Goal: Task Accomplishment & Management: Use online tool/utility

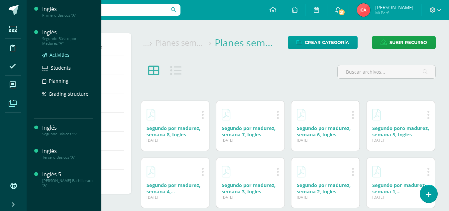
click at [55, 56] on span "Activities" at bounding box center [60, 55] width 20 height 6
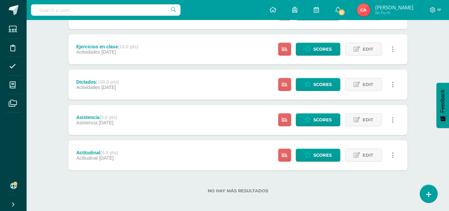
scroll to position [256, 0]
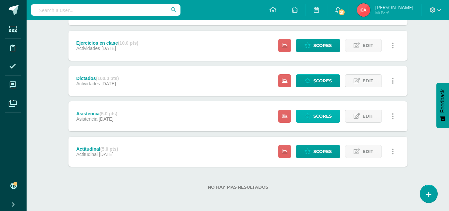
click at [322, 116] on span "Scores" at bounding box center [323, 116] width 18 height 12
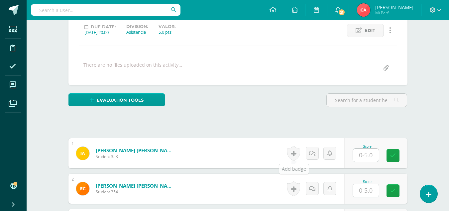
scroll to position [93, 0]
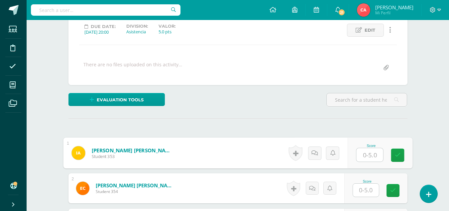
click at [367, 154] on input "text" at bounding box center [370, 154] width 27 height 13
type input "5"
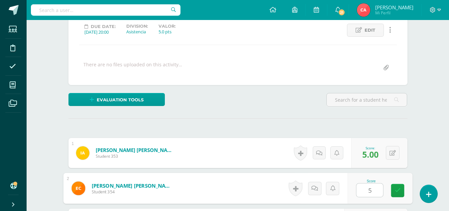
type input "5"
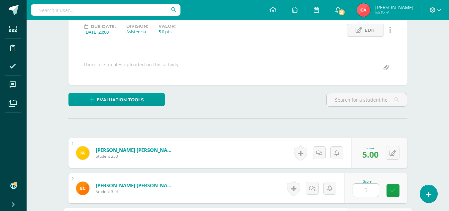
scroll to position [213, 0]
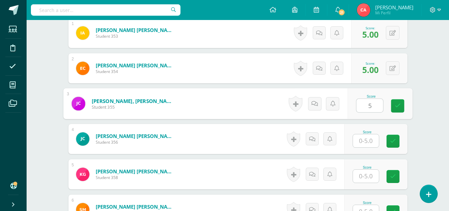
type input "5"
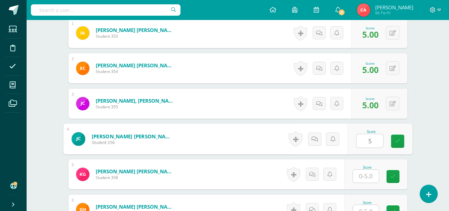
type input "5"
click at [394, 140] on icon at bounding box center [397, 139] width 7 height 6
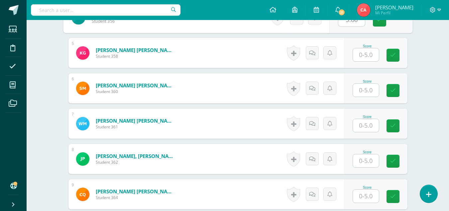
scroll to position [346, 0]
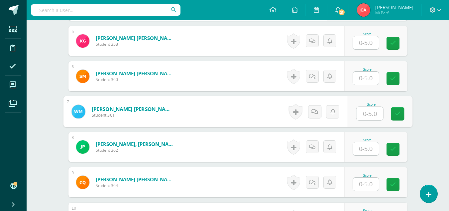
click at [371, 114] on input "text" at bounding box center [370, 113] width 27 height 13
type input "5"
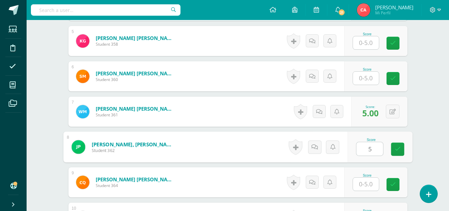
type input "5"
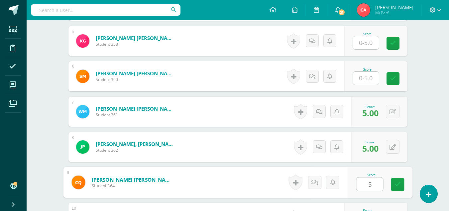
type input "5"
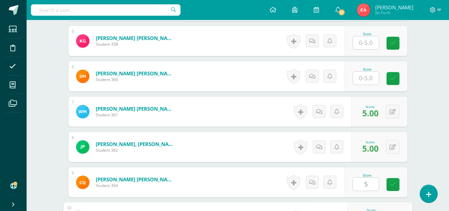
scroll to position [460, 0]
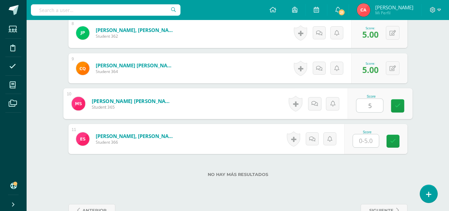
type input "5"
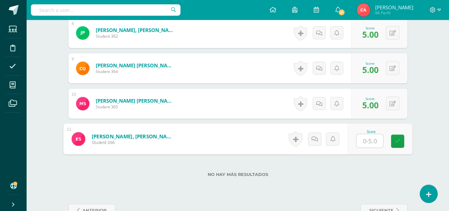
type input "5"
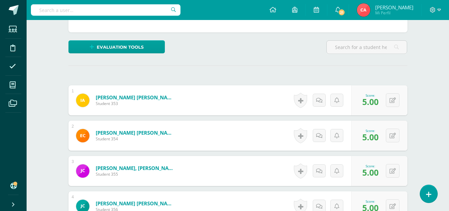
scroll to position [0, 0]
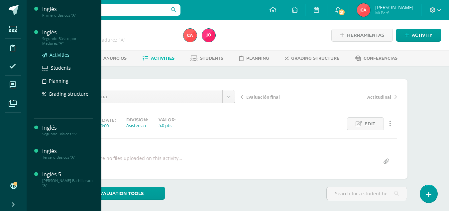
click at [56, 55] on span "Activities" at bounding box center [60, 55] width 20 height 6
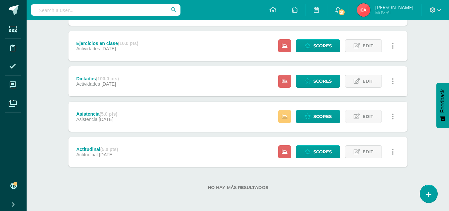
scroll to position [256, 0]
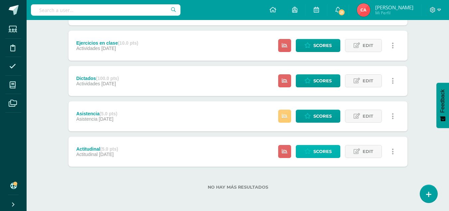
click at [315, 150] on span "Scores" at bounding box center [323, 151] width 18 height 12
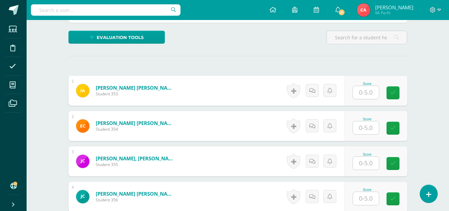
scroll to position [166, 0]
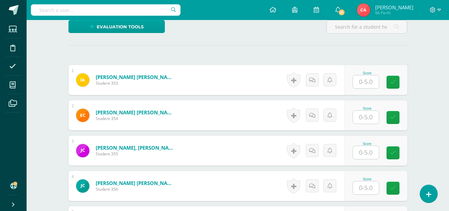
click at [370, 83] on input "text" at bounding box center [366, 81] width 26 height 13
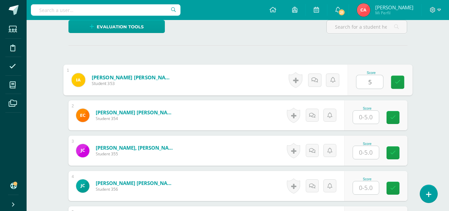
type input "5"
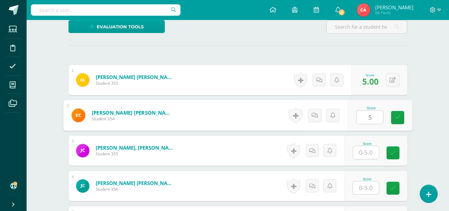
type input "5"
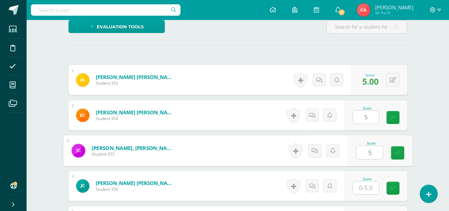
type input "5"
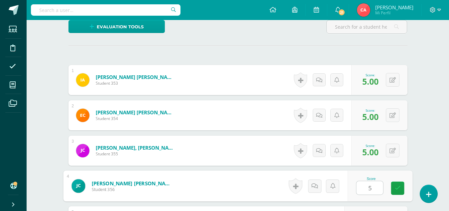
type input "5"
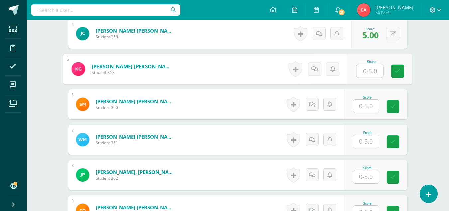
scroll to position [350, 0]
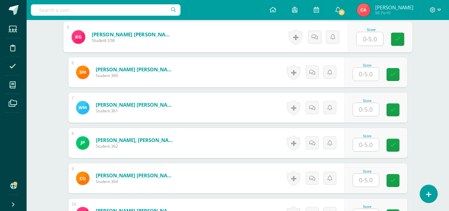
click at [372, 108] on input "text" at bounding box center [366, 109] width 26 height 13
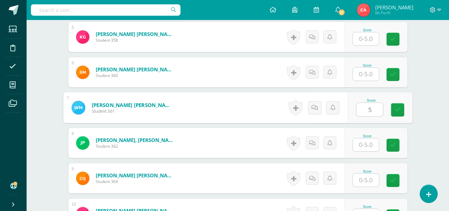
type input "5"
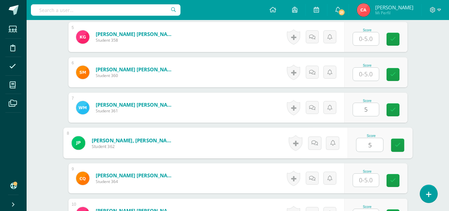
type input "5"
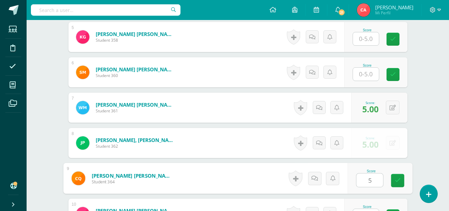
type input "5"
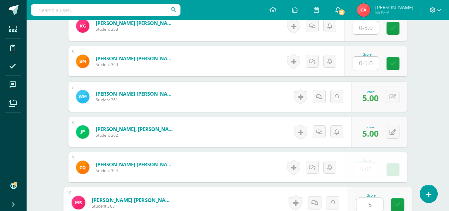
type input "5"
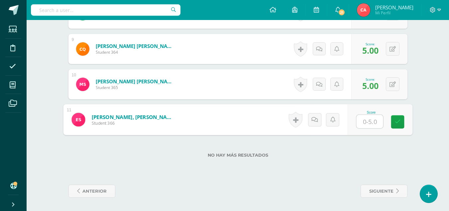
type input "5"
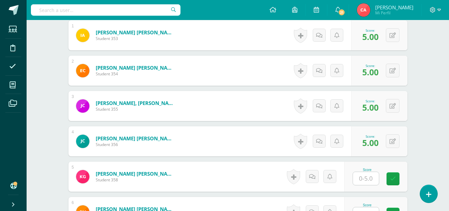
scroll to position [0, 0]
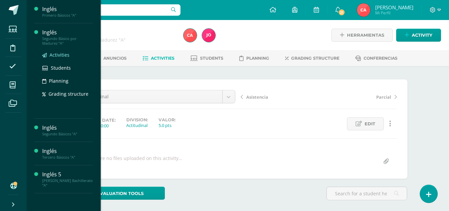
click at [56, 53] on span "Activities" at bounding box center [60, 55] width 20 height 6
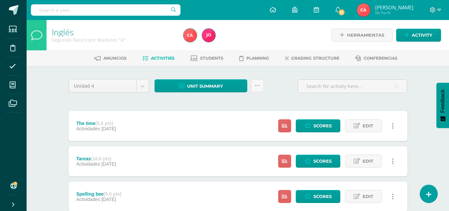
scroll to position [33, 0]
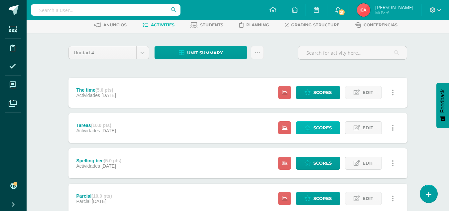
click at [321, 127] on span "Scores" at bounding box center [323, 127] width 18 height 12
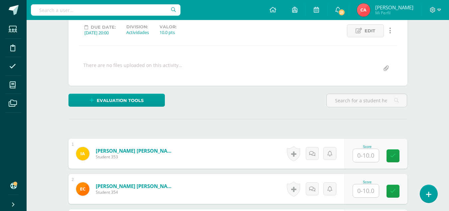
scroll to position [93, 0]
click at [364, 154] on input "text" at bounding box center [366, 154] width 26 height 13
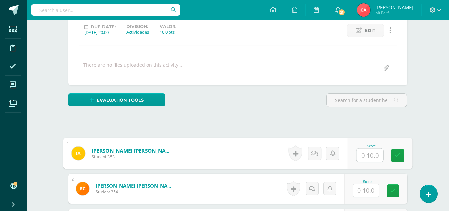
scroll to position [93, 0]
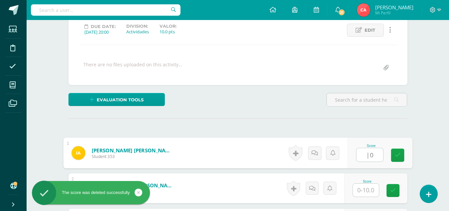
type input "|"
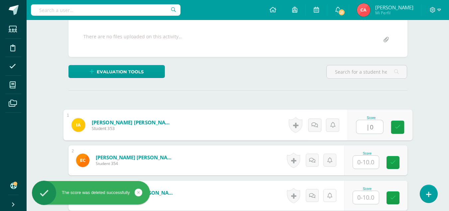
scroll to position [160, 0]
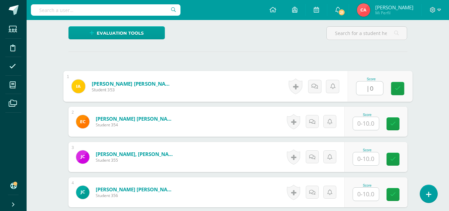
type input "|"
click at [402, 88] on link at bounding box center [397, 88] width 13 height 13
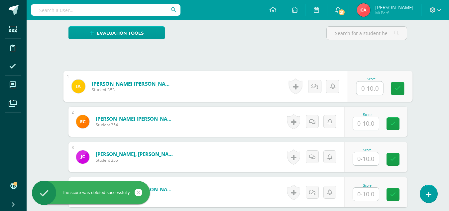
click at [371, 87] on input "text" at bounding box center [370, 87] width 27 height 13
type input "10"
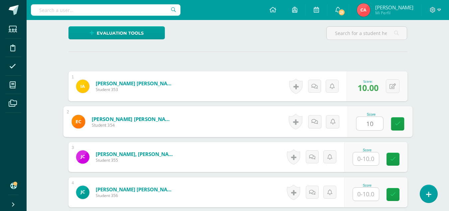
type input "10"
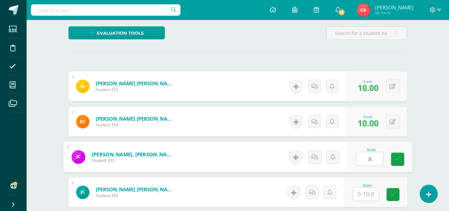
type input "8"
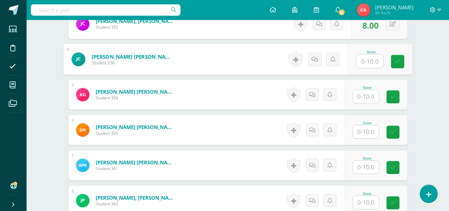
scroll to position [293, 0]
click at [367, 165] on input "text" at bounding box center [366, 166] width 26 height 13
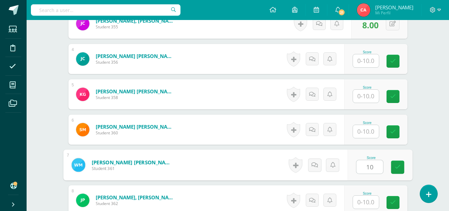
type input "10"
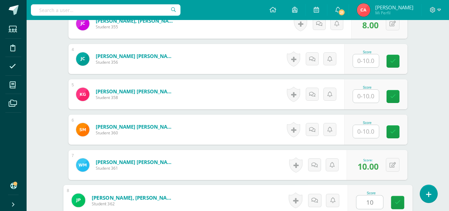
type input "10"
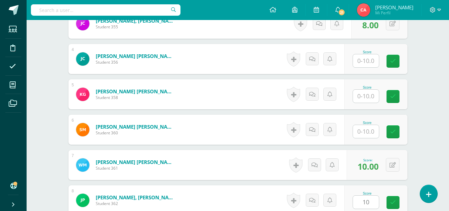
scroll to position [425, 0]
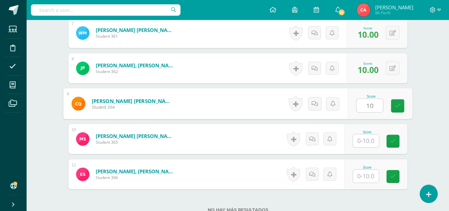
type input "10"
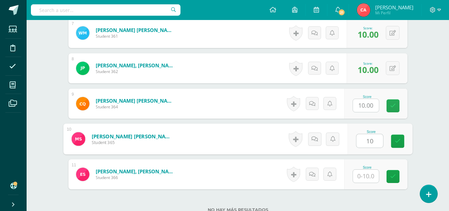
type input "10"
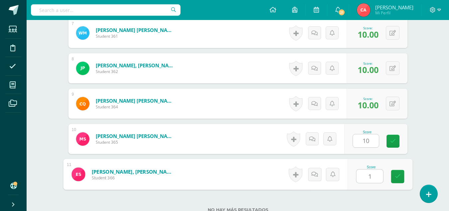
type input "10"
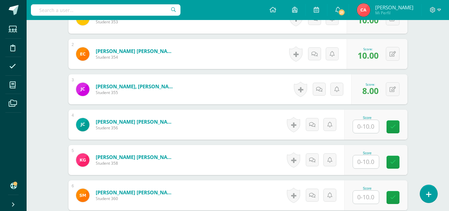
scroll to position [225, 0]
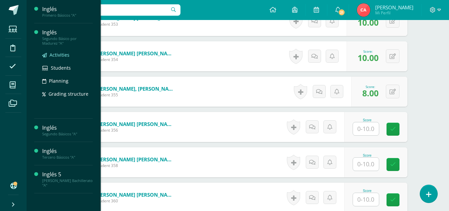
click at [56, 55] on span "Activities" at bounding box center [60, 55] width 20 height 6
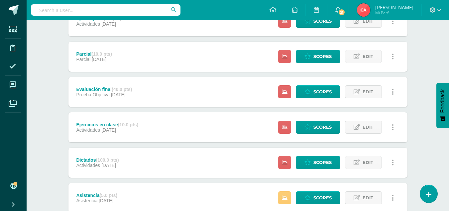
scroll to position [190, 0]
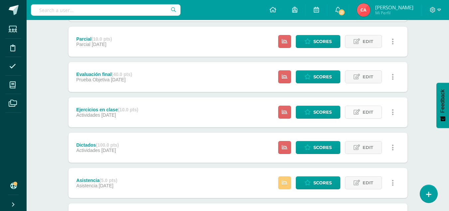
click at [366, 110] on span "Edit" at bounding box center [368, 112] width 11 height 12
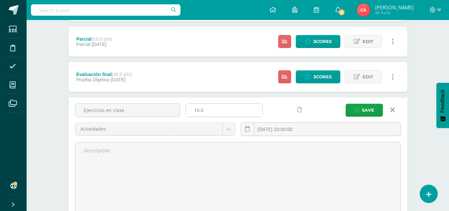
click at [210, 109] on input "10.0" at bounding box center [224, 109] width 77 height 13
type input "1"
type input "5"
click at [366, 108] on span "Save" at bounding box center [368, 110] width 12 height 12
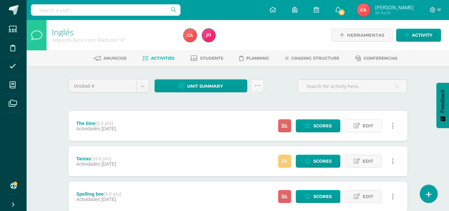
click at [369, 126] on span "Edit" at bounding box center [368, 125] width 11 height 12
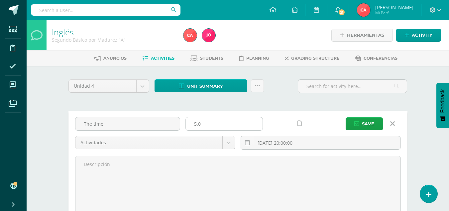
click at [210, 123] on input "5.0" at bounding box center [224, 123] width 77 height 13
type input "5"
type input "10"
click at [368, 122] on span "Save" at bounding box center [368, 123] width 12 height 12
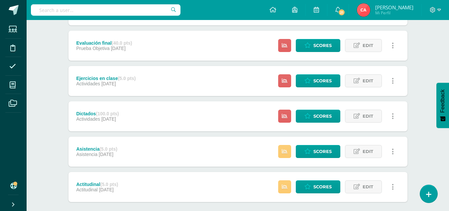
scroll to position [233, 0]
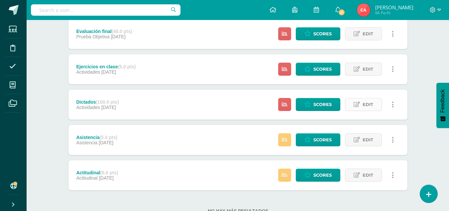
click at [368, 102] on span "Edit" at bounding box center [368, 104] width 11 height 12
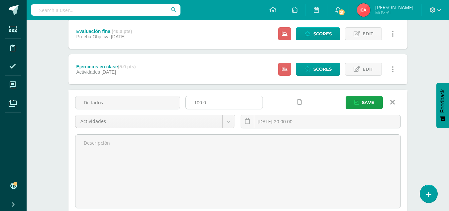
click at [214, 102] on input "100.0" at bounding box center [224, 102] width 77 height 13
type input "10"
click at [370, 102] on span "Save" at bounding box center [368, 102] width 12 height 12
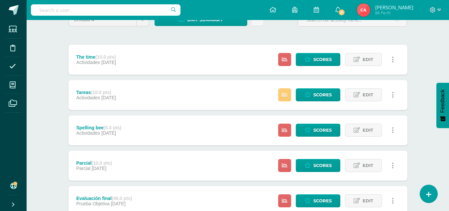
scroll to position [67, 0]
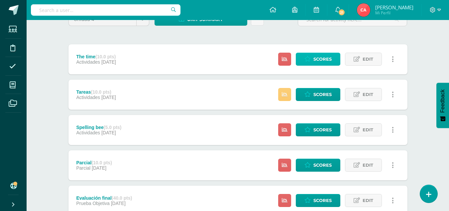
click at [320, 58] on span "Scores" at bounding box center [323, 59] width 18 height 12
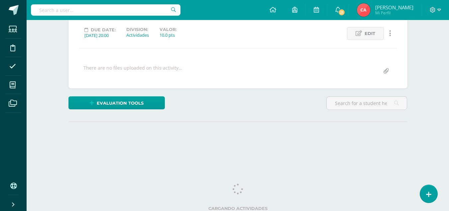
scroll to position [93, 0]
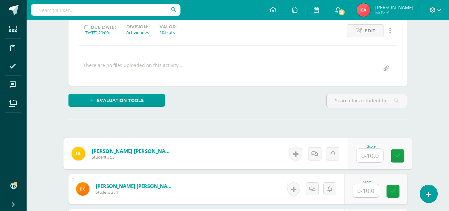
click at [366, 155] on input "text" at bounding box center [370, 155] width 27 height 13
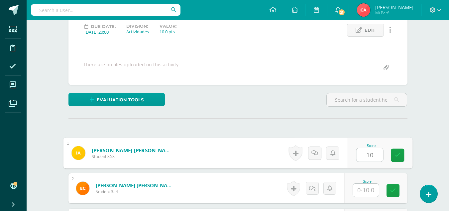
type input "10"
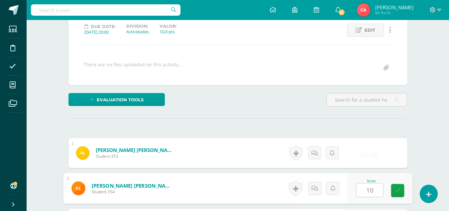
type input "10"
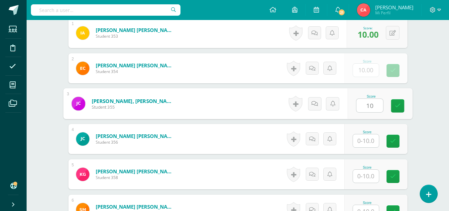
type input "10"
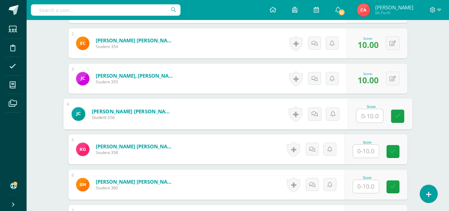
scroll to position [280, 0]
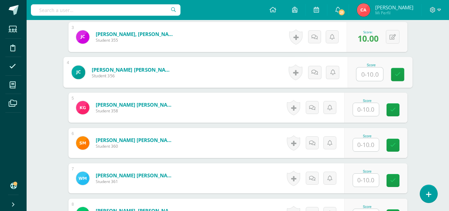
click at [369, 179] on input "text" at bounding box center [366, 179] width 26 height 13
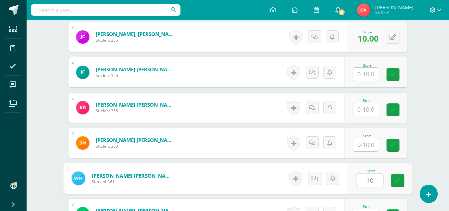
type input "10"
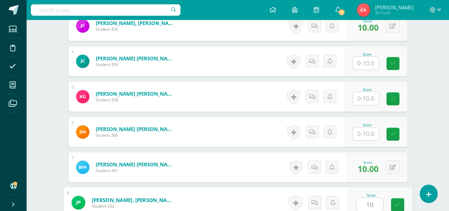
type input "10"
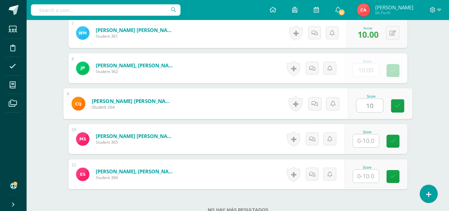
type input "10"
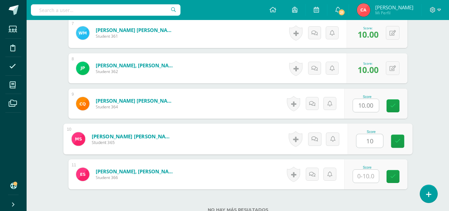
type input "10"
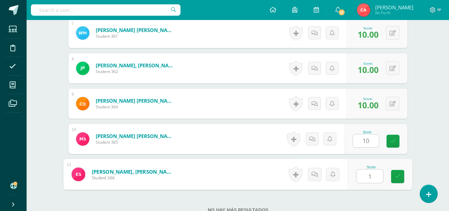
type input "10"
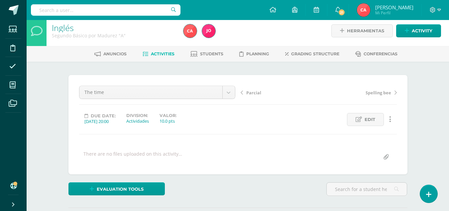
scroll to position [0, 0]
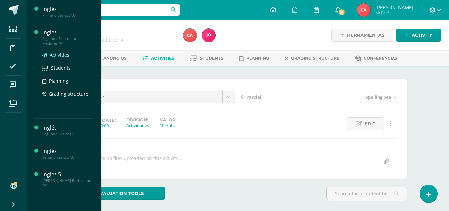
click at [58, 55] on span "Activities" at bounding box center [60, 55] width 20 height 6
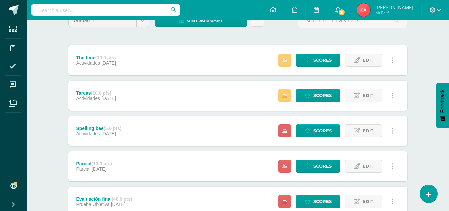
scroll to position [67, 0]
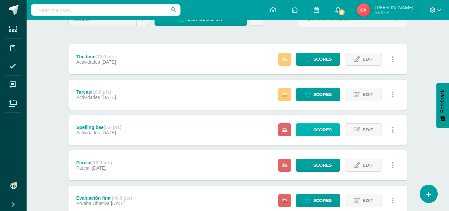
click at [324, 128] on span "Scores" at bounding box center [323, 129] width 18 height 12
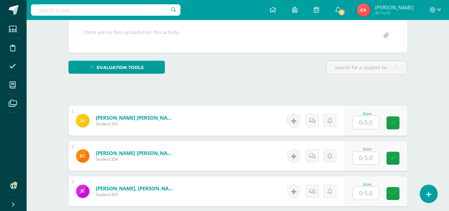
scroll to position [133, 0]
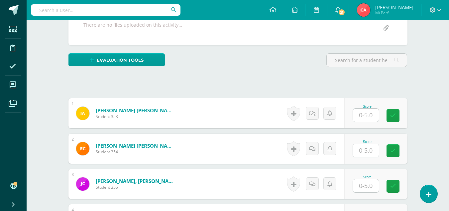
click at [370, 112] on input "text" at bounding box center [366, 114] width 26 height 13
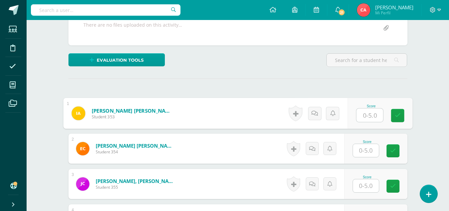
scroll to position [133, 0]
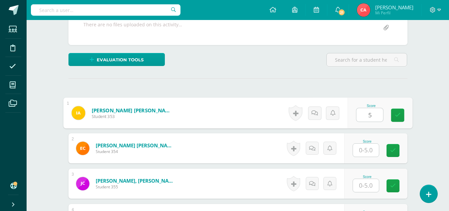
type input "5"
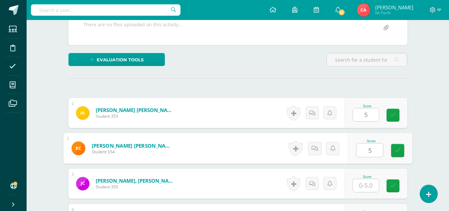
type input "5"
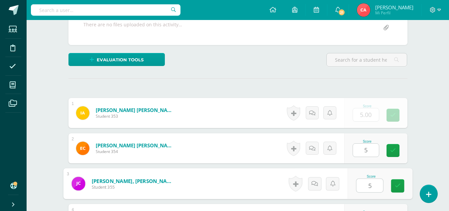
type input "5"
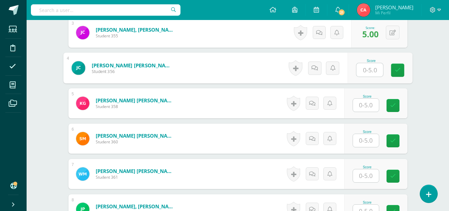
scroll to position [315, 0]
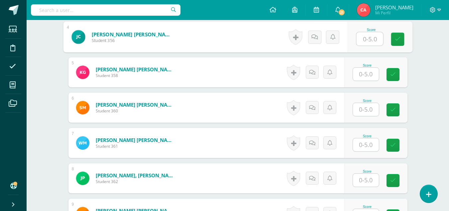
click at [367, 143] on input "text" at bounding box center [366, 144] width 26 height 13
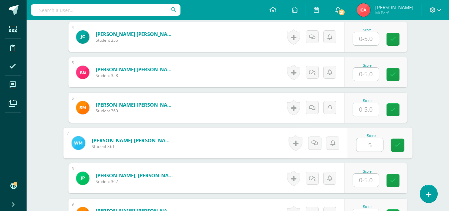
type input "5"
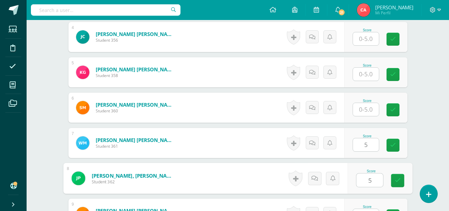
type input "5"
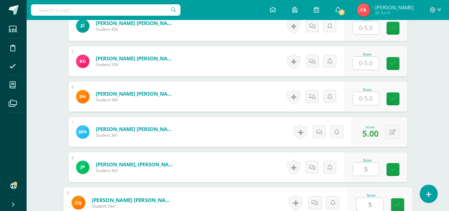
type input "5"
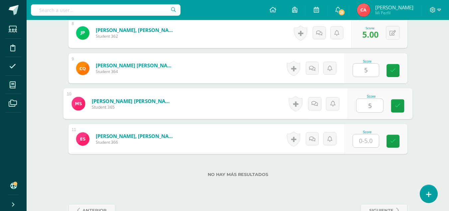
type input "5"
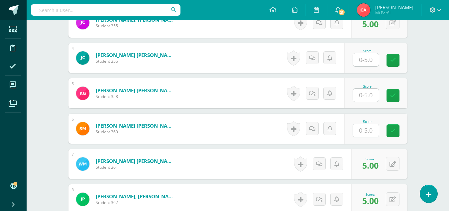
scroll to position [294, 0]
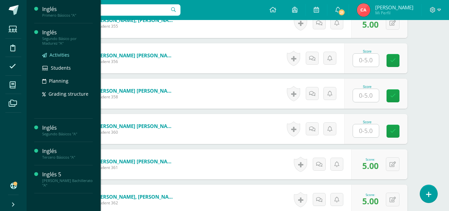
click at [56, 54] on span "Activities" at bounding box center [60, 55] width 20 height 6
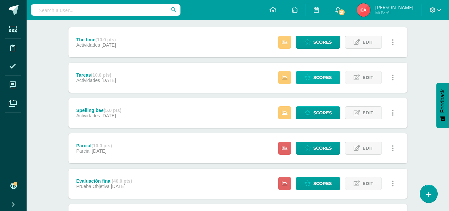
scroll to position [100, 0]
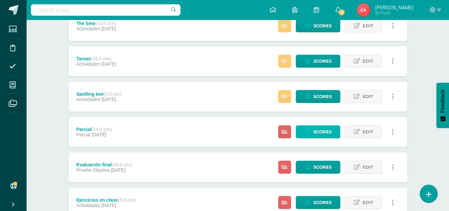
click at [318, 129] on span "Scores" at bounding box center [323, 131] width 18 height 12
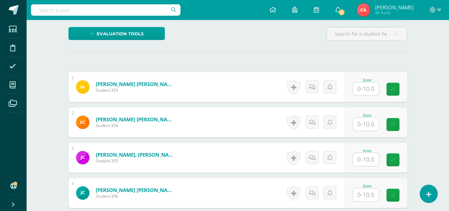
scroll to position [160, 0]
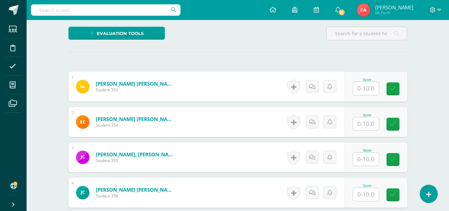
click at [367, 88] on input "text" at bounding box center [366, 88] width 26 height 13
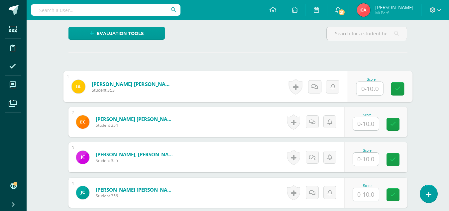
scroll to position [160, 0]
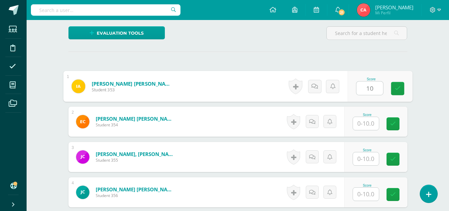
type input "10"
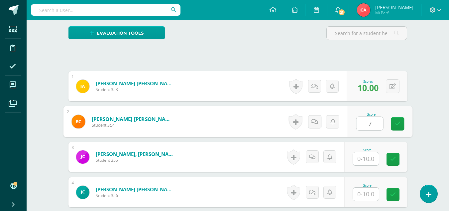
type input "7"
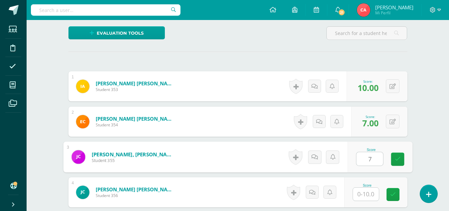
type input "7"
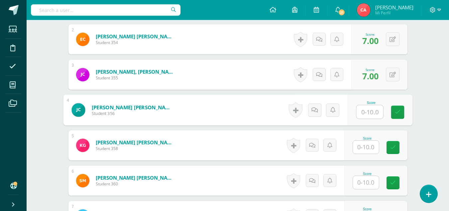
scroll to position [260, 0]
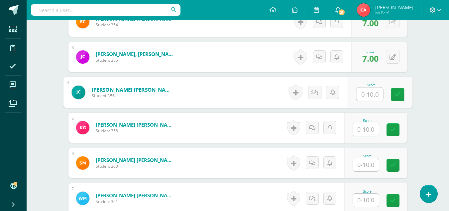
click at [367, 202] on input "text" at bounding box center [366, 199] width 26 height 13
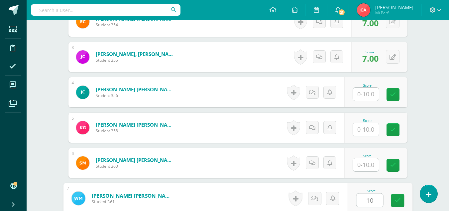
type input "10"
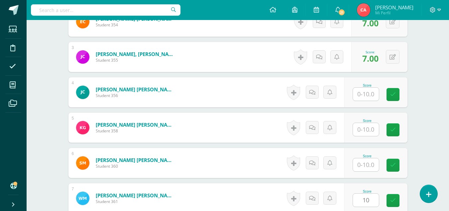
scroll to position [390, 0]
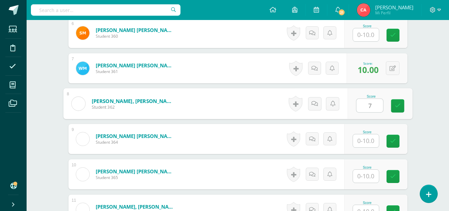
type input "7"
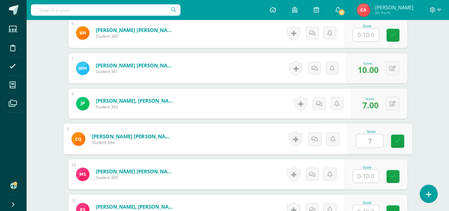
type input "7"
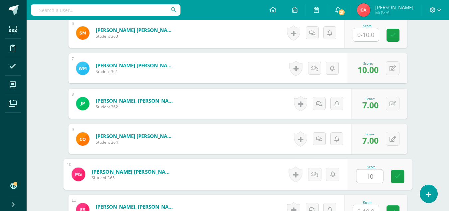
type input "10"
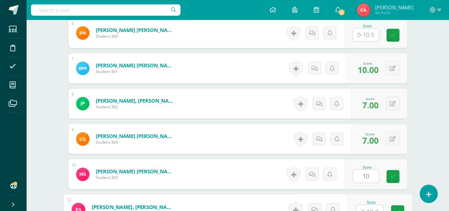
scroll to position [397, 0]
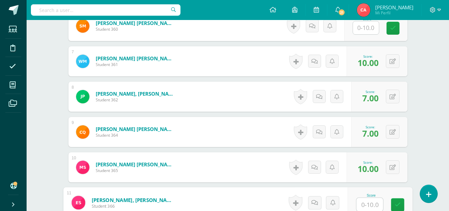
type input "9"
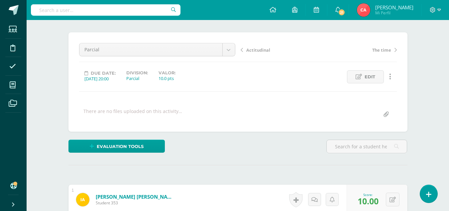
scroll to position [0, 0]
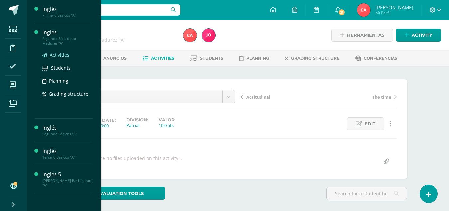
click at [59, 55] on span "Activities" at bounding box center [60, 55] width 20 height 6
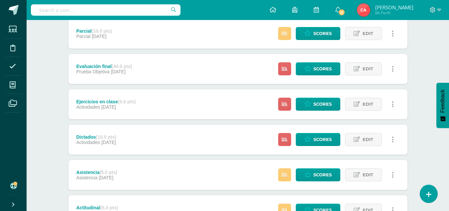
scroll to position [200, 0]
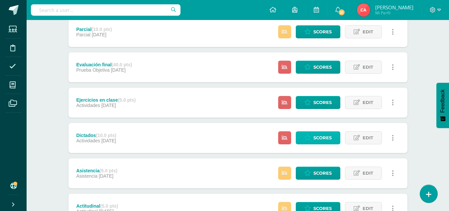
click at [320, 136] on span "Scores" at bounding box center [323, 137] width 18 height 12
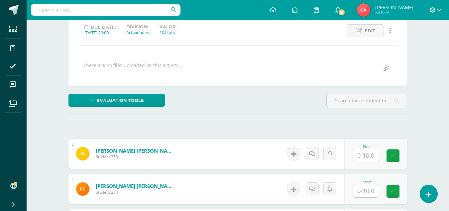
scroll to position [93, 0]
click at [366, 158] on input "text" at bounding box center [366, 154] width 26 height 13
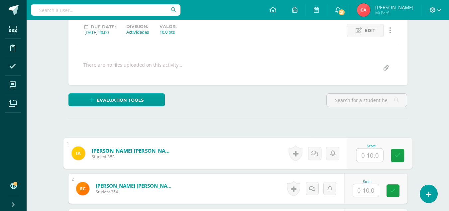
scroll to position [93, 0]
type input "6"
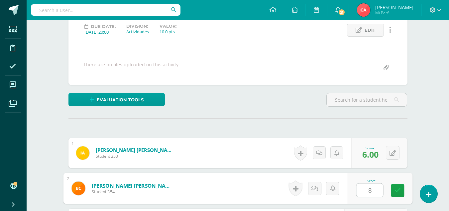
type input "8"
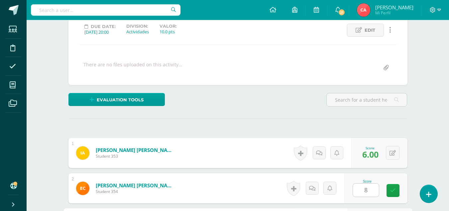
scroll to position [213, 0]
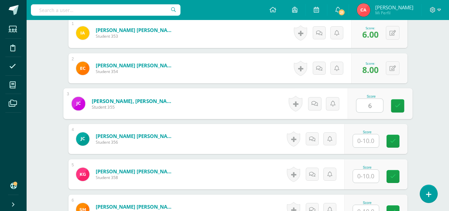
type input "6"
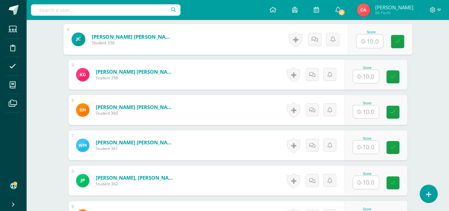
scroll to position [313, 0]
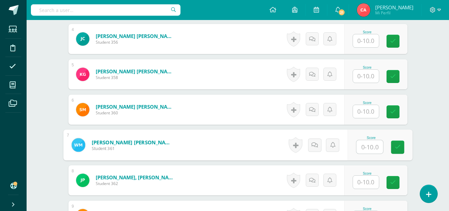
click at [365, 146] on input "text" at bounding box center [370, 146] width 27 height 13
type input "10"
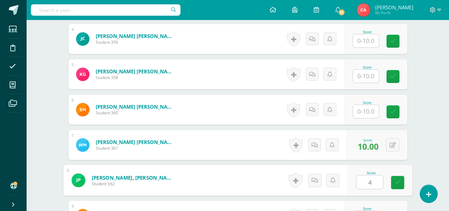
type input "4"
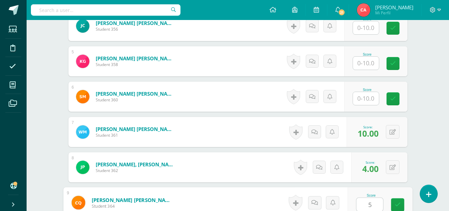
type input "5"
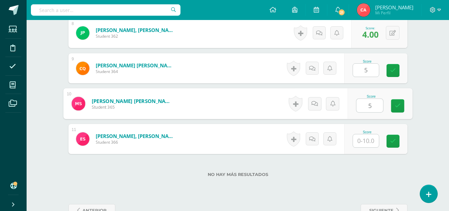
type input "5"
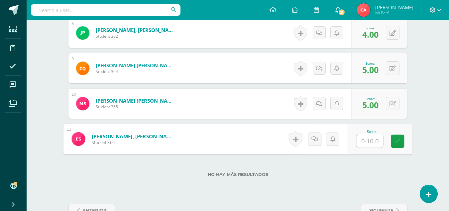
type input "7"
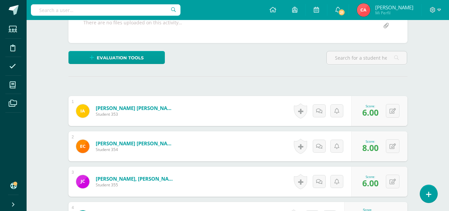
scroll to position [0, 0]
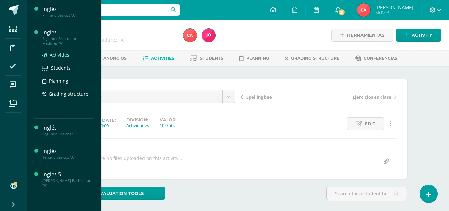
click at [61, 55] on span "Activities" at bounding box center [60, 55] width 20 height 6
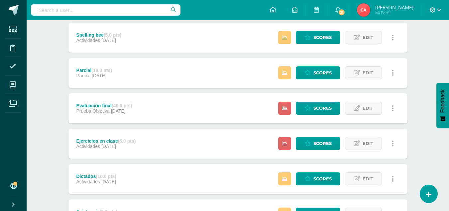
scroll to position [166, 0]
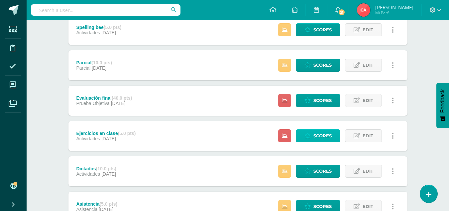
click at [326, 132] on span "Scores" at bounding box center [323, 135] width 18 height 12
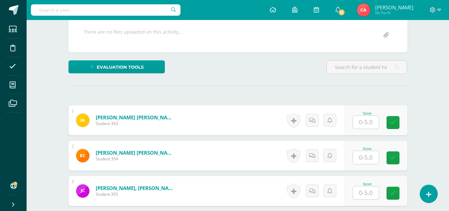
scroll to position [158, 0]
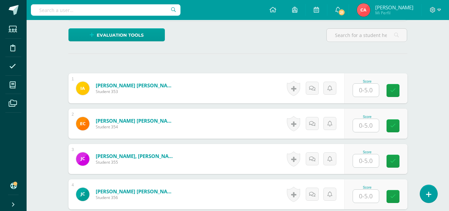
click at [367, 90] on input "text" at bounding box center [366, 89] width 26 height 13
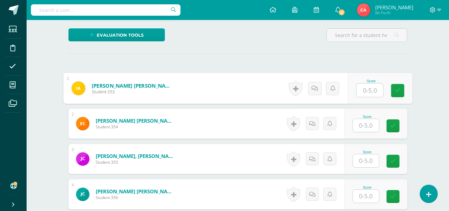
scroll to position [158, 0]
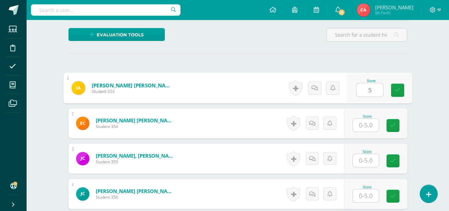
type input "5"
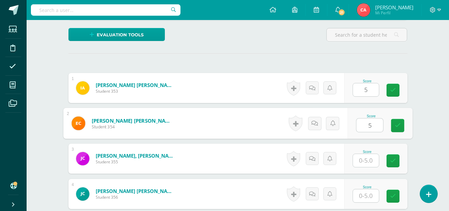
type input "5"
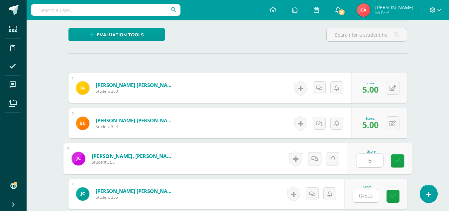
type input "5"
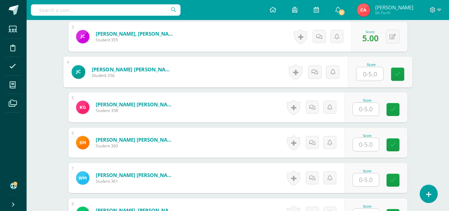
scroll to position [291, 0]
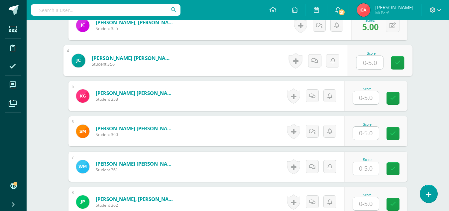
click at [367, 170] on input "text" at bounding box center [366, 168] width 26 height 13
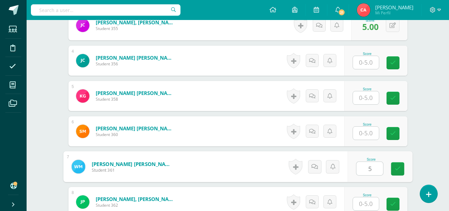
type input "5"
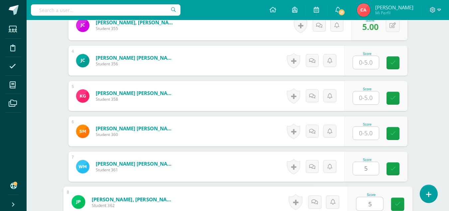
type input "5"
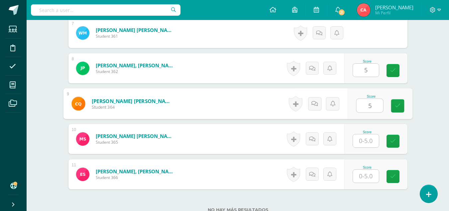
type input "5"
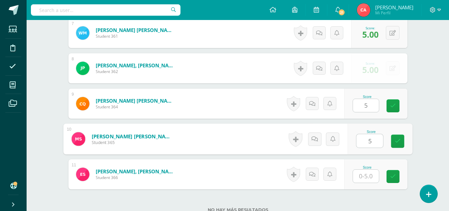
type input "5"
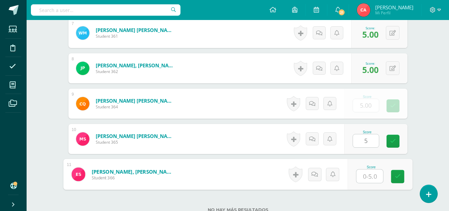
type input "5"
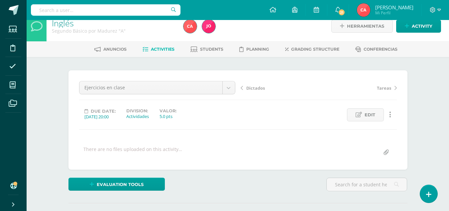
scroll to position [0, 0]
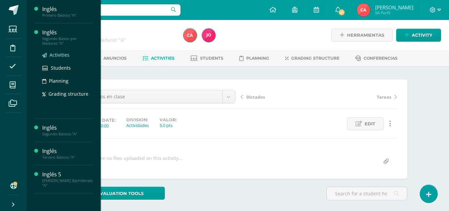
click at [57, 55] on span "Activities" at bounding box center [60, 55] width 20 height 6
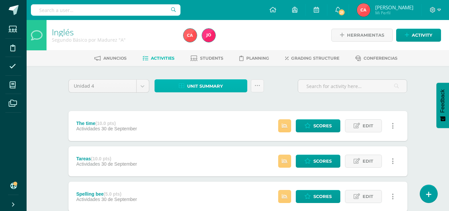
click at [205, 87] on span "Unit summary" at bounding box center [205, 86] width 36 height 12
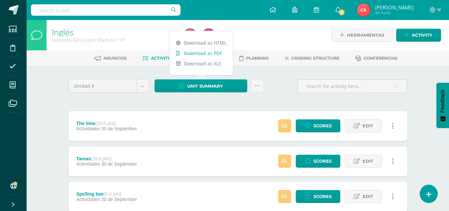
click at [199, 53] on link "Download as PDF" at bounding box center [202, 53] width 64 height 10
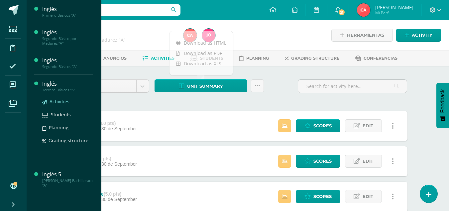
click at [56, 101] on span "Activities" at bounding box center [60, 101] width 20 height 6
